Goal: Check status: Verify the current state of an ongoing process or item

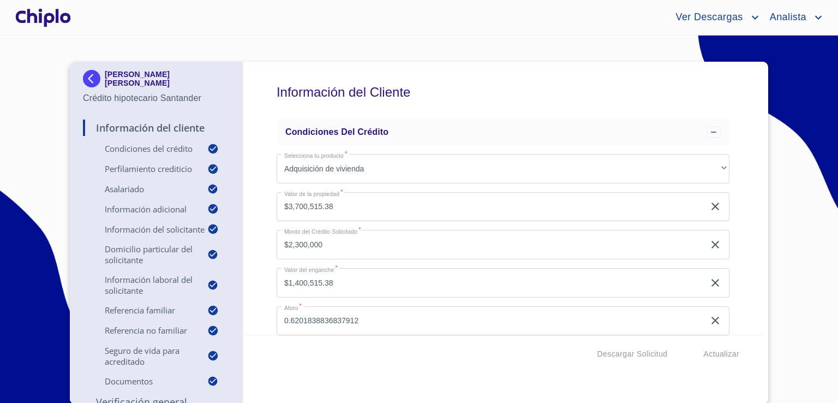
click at [42, 23] on div at bounding box center [43, 17] width 60 height 35
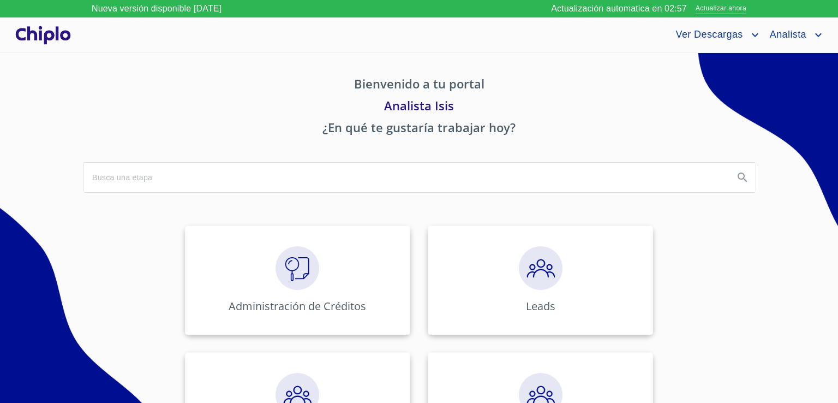
drag, startPoint x: 829, startPoint y: 152, endPoint x: 837, endPoint y: 190, distance: 38.5
click at [837, 190] on section "Bienvenido a tu portal Analista [PERSON_NAME] ¿En qué te gustaría trabajar hoy?…" at bounding box center [419, 236] width 838 height 367
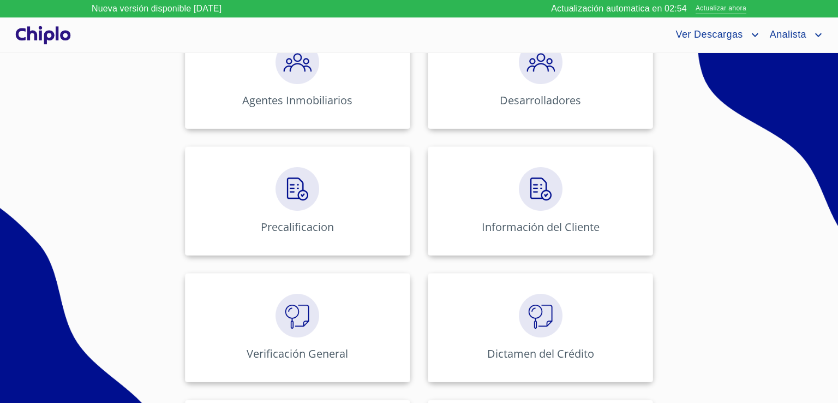
scroll to position [339, 0]
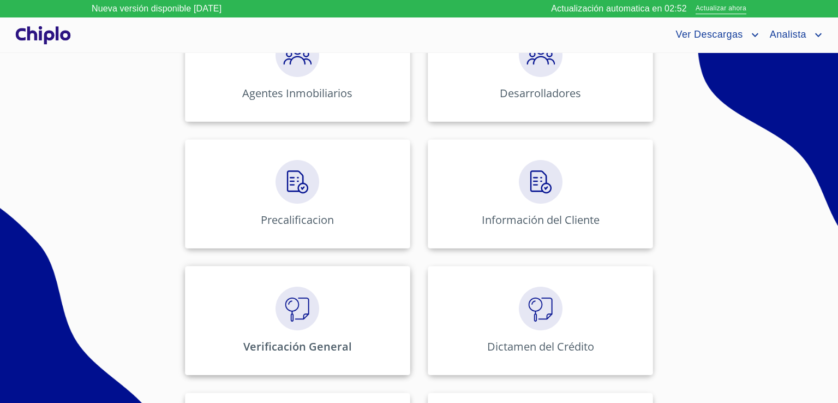
click at [378, 333] on div "Verificación General" at bounding box center [297, 320] width 225 height 109
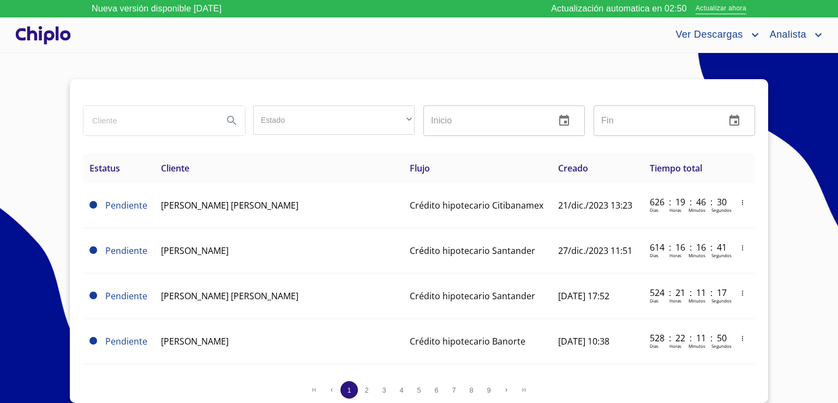
click at [172, 121] on input "search" at bounding box center [149, 120] width 131 height 29
paste input "[PERSON_NAME]"
type input "[PERSON_NAME]"
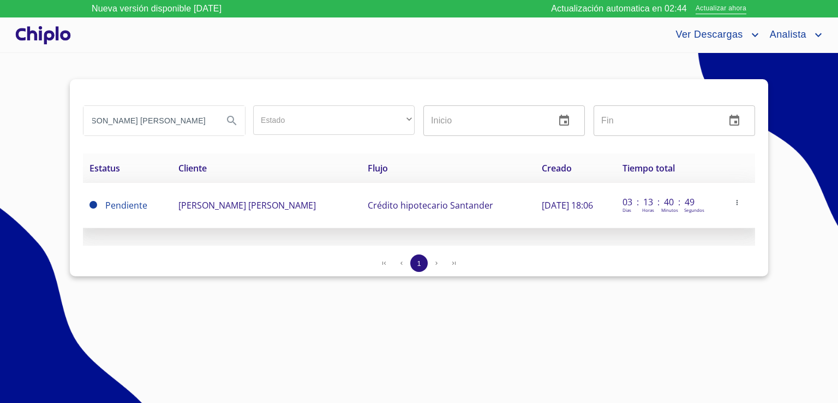
scroll to position [0, 0]
click at [246, 213] on td "[PERSON_NAME]" at bounding box center [266, 205] width 189 height 45
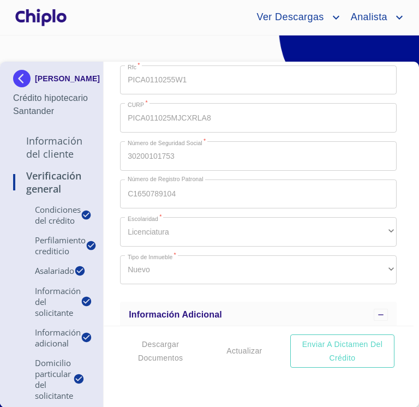
scroll to position [1299, 0]
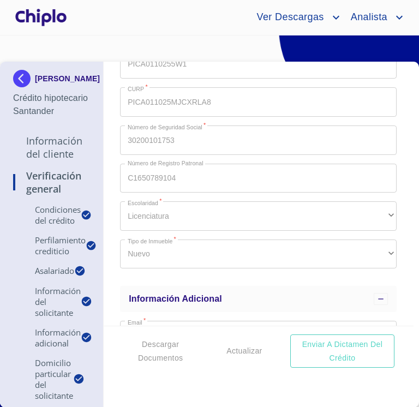
click at [110, 99] on div "Verificación General Condiciones del Crédito Selecciona tu producto   * Adquisi…" at bounding box center [259, 194] width 311 height 264
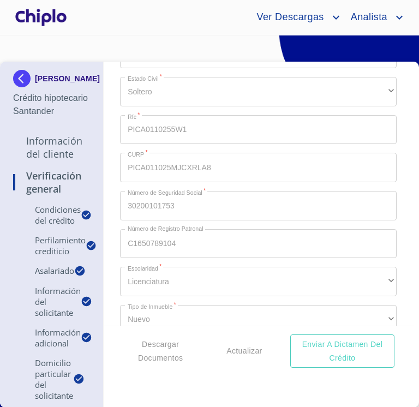
scroll to position [1212, 0]
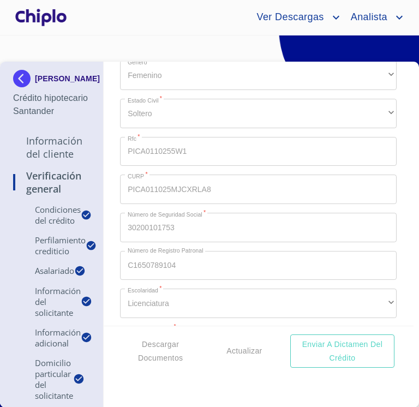
click at [114, 153] on div "Verificación General Condiciones del Crédito Selecciona tu producto   * Adquisi…" at bounding box center [259, 194] width 311 height 264
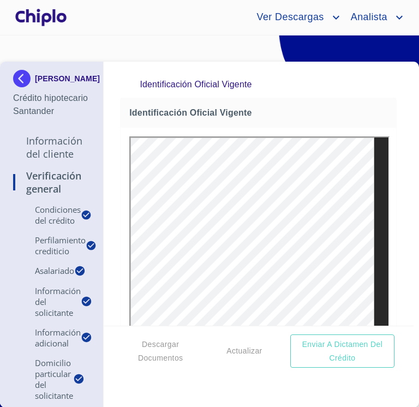
scroll to position [4857, 0]
